Goal: Task Accomplishment & Management: Manage account settings

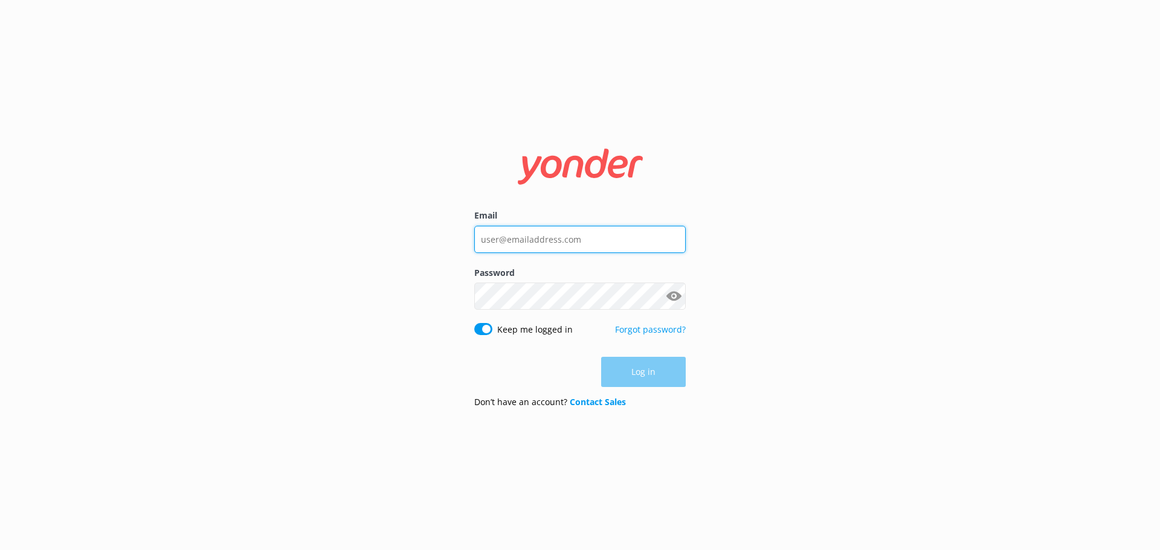
click at [544, 240] on input "Email" at bounding box center [579, 239] width 211 height 27
type input "[EMAIL_ADDRESS][DOMAIN_NAME]"
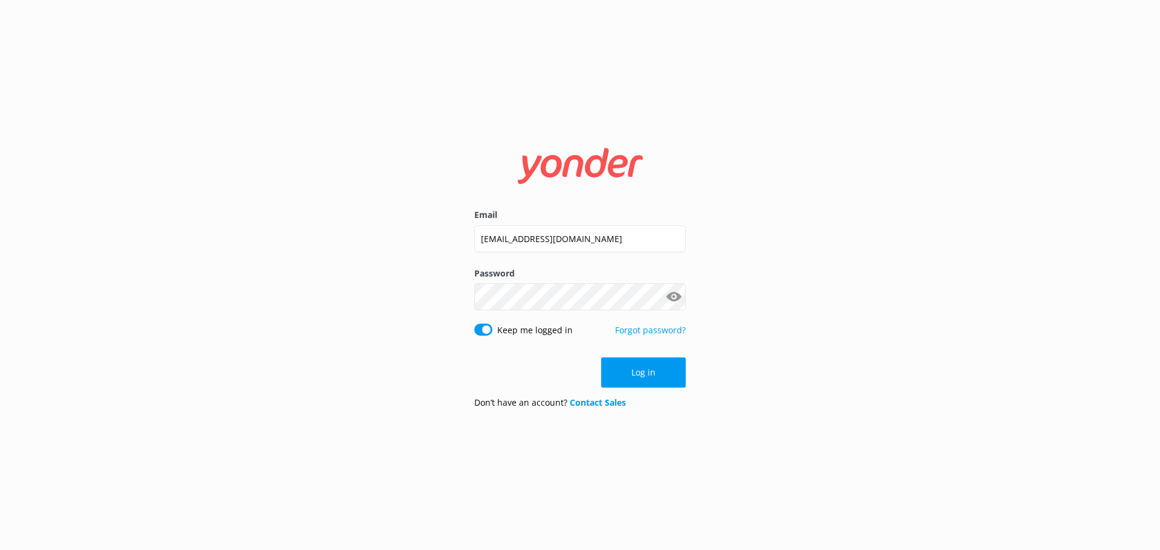
click at [678, 302] on button "Show password" at bounding box center [673, 297] width 24 height 24
click at [636, 364] on button "Log in" at bounding box center [643, 373] width 85 height 30
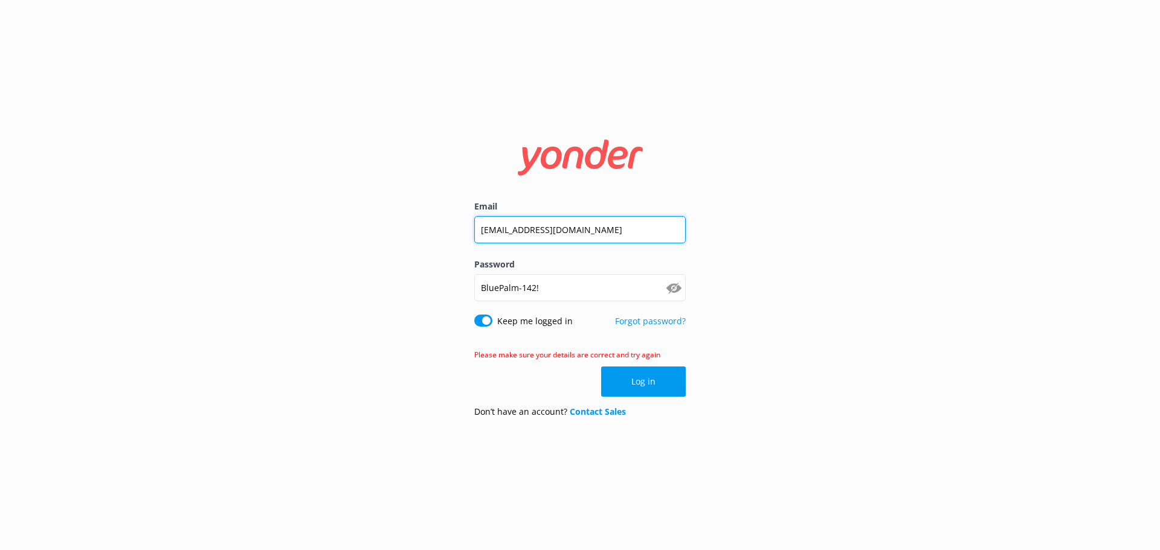
drag, startPoint x: 532, startPoint y: 236, endPoint x: 468, endPoint y: 227, distance: 64.7
click at [468, 227] on div "Email [EMAIL_ADDRESS][DOMAIN_NAME] Password [SECURITY_DATA] Show password Keep …" at bounding box center [580, 275] width 242 height 304
type input "[EMAIL_ADDRESS][DOMAIN_NAME]"
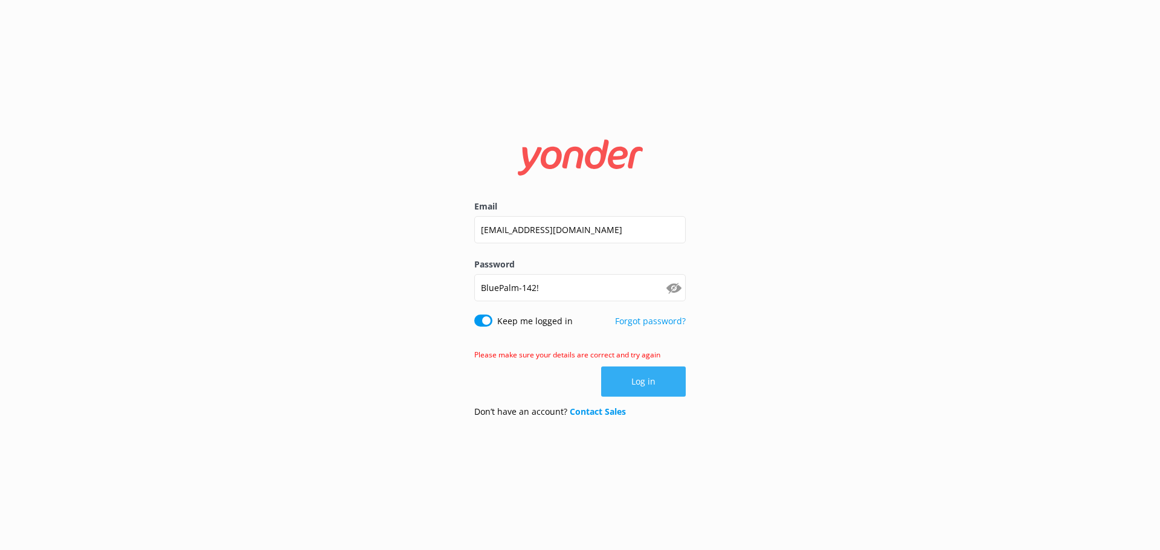
click at [630, 378] on button "Log in" at bounding box center [643, 382] width 85 height 30
click at [623, 379] on button "Log in" at bounding box center [643, 382] width 85 height 30
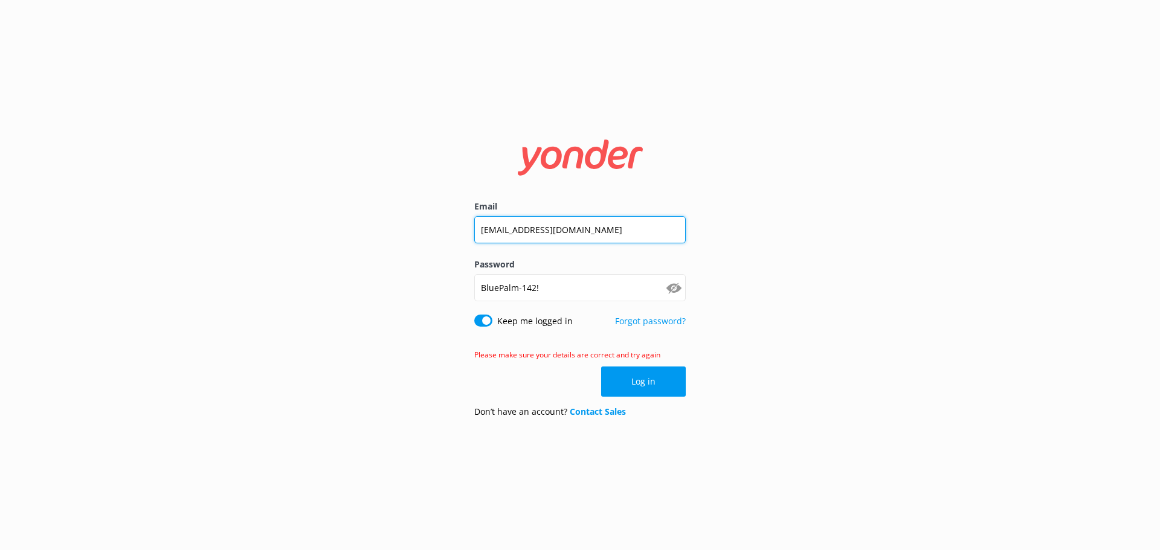
drag, startPoint x: 486, startPoint y: 231, endPoint x: 475, endPoint y: 228, distance: 11.5
click at [475, 228] on input "[EMAIL_ADDRESS][DOMAIN_NAME]" at bounding box center [579, 229] width 211 height 27
type input "[EMAIL_ADDRESS][DOMAIN_NAME]"
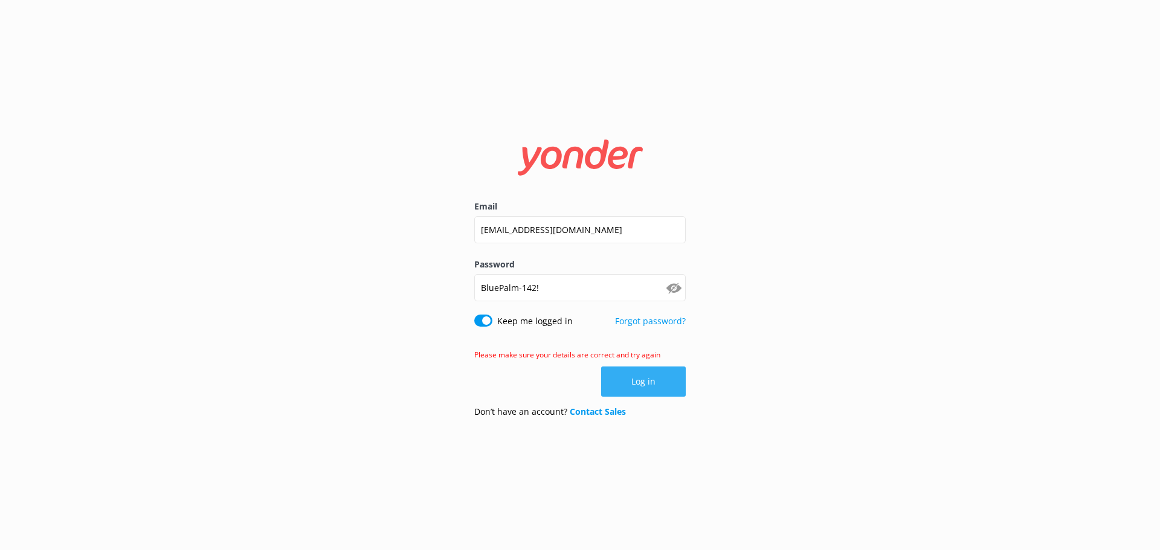
click at [628, 371] on button "Log in" at bounding box center [643, 382] width 85 height 30
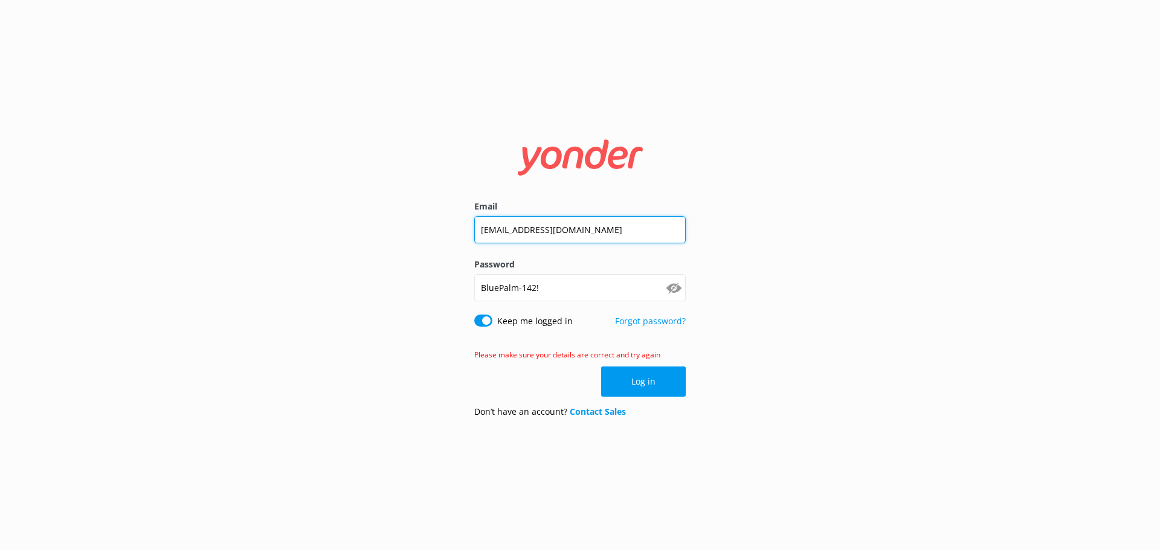
click at [486, 230] on input "[EMAIL_ADDRESS][DOMAIN_NAME]" at bounding box center [579, 229] width 211 height 27
click at [560, 233] on input "[EMAIL_ADDRESS][DOMAIN_NAME]" at bounding box center [579, 229] width 211 height 27
type input "[EMAIL_ADDRESS][DOMAIN_NAME]"
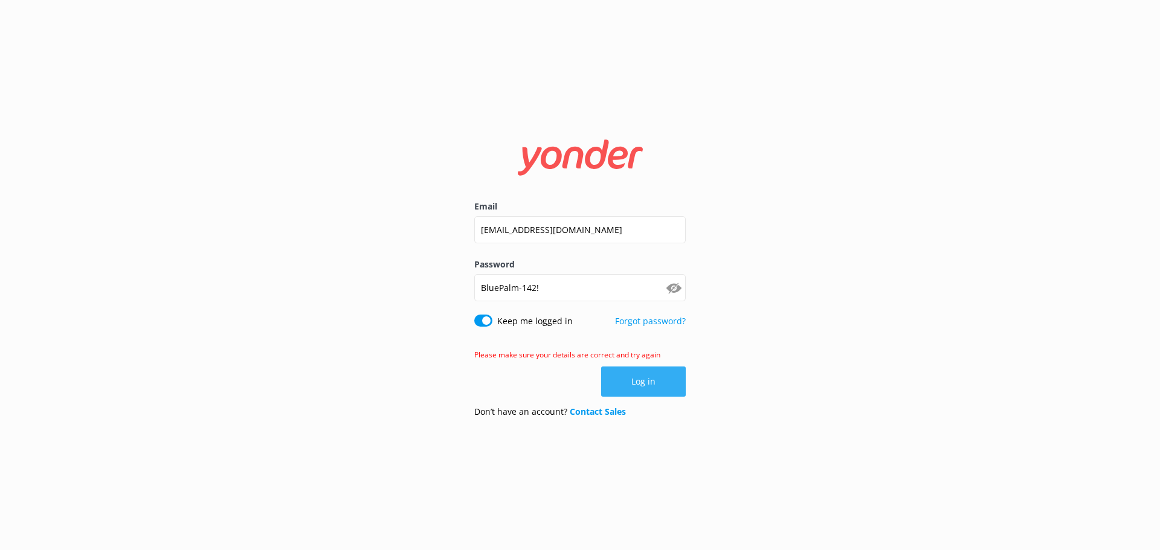
click at [617, 367] on button "Log in" at bounding box center [643, 382] width 85 height 30
